Goal: Find specific page/section: Find specific page/section

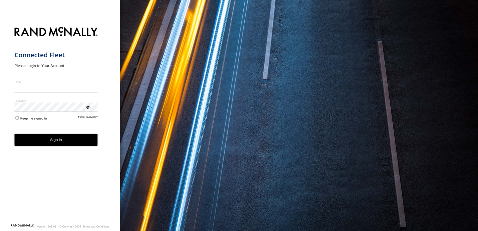
type input "**********"
click at [46, 143] on button "Sign in" at bounding box center [56, 140] width 83 height 12
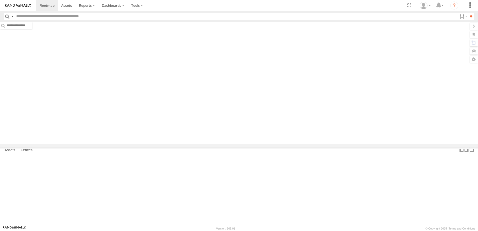
click at [12, 15] on label at bounding box center [13, 16] width 4 height 7
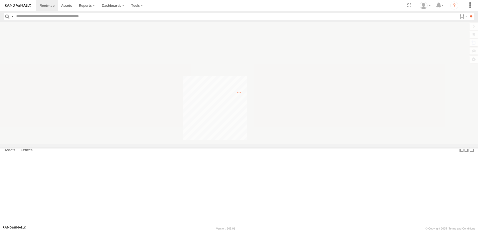
click at [0, 0] on span "Asset Label" at bounding box center [0, 0] width 0 height 0
click at [56, 19] on input "text" at bounding box center [235, 16] width 443 height 7
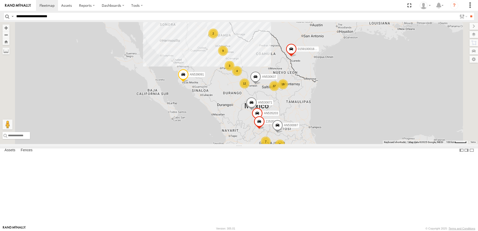
type input "**********"
click at [469, 13] on input "**" at bounding box center [472, 16] width 6 height 7
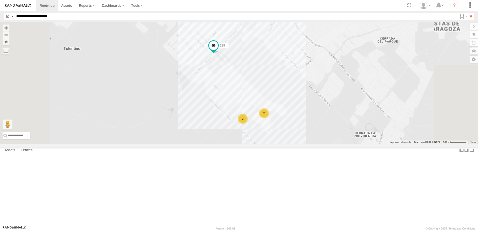
drag, startPoint x: 330, startPoint y: 106, endPoint x: 318, endPoint y: 112, distance: 13.2
click at [324, 109] on div "288 2 2" at bounding box center [239, 83] width 478 height 122
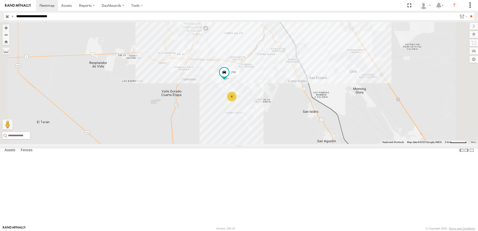
drag, startPoint x: 329, startPoint y: 113, endPoint x: 313, endPoint y: 136, distance: 28.2
click at [318, 134] on div "288 4" at bounding box center [239, 83] width 478 height 122
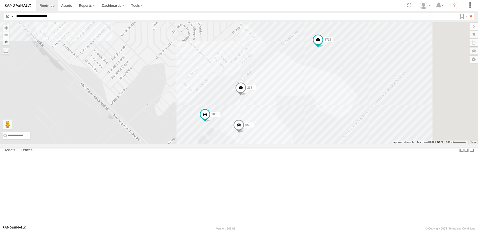
drag, startPoint x: 353, startPoint y: 147, endPoint x: 302, endPoint y: 136, distance: 53.0
click at [311, 138] on div "7323 8736 558 288 338" at bounding box center [239, 83] width 478 height 122
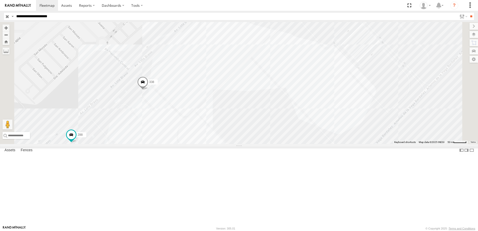
drag, startPoint x: 314, startPoint y: 146, endPoint x: 312, endPoint y: 150, distance: 5.1
click at [312, 144] on div "7323 8736 558 288 338" at bounding box center [239, 83] width 478 height 122
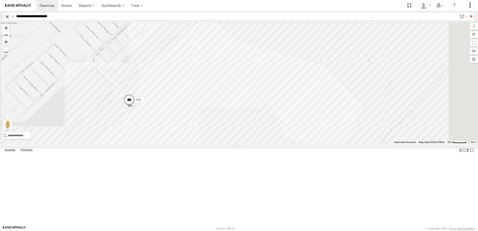
drag, startPoint x: 308, startPoint y: 158, endPoint x: 299, endPoint y: 155, distance: 9.5
click at [299, 144] on div "7323 8736 558 288 338" at bounding box center [239, 83] width 478 height 122
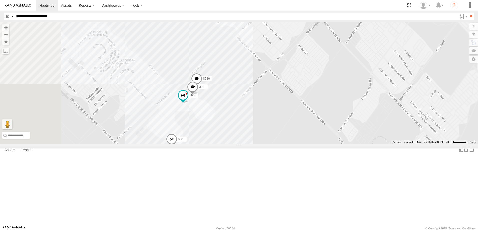
drag, startPoint x: 212, startPoint y: 166, endPoint x: 229, endPoint y: 143, distance: 27.6
click at [228, 144] on div "558 7323 8736 288 338" at bounding box center [239, 83] width 478 height 122
